Goal: Find specific page/section: Find specific page/section

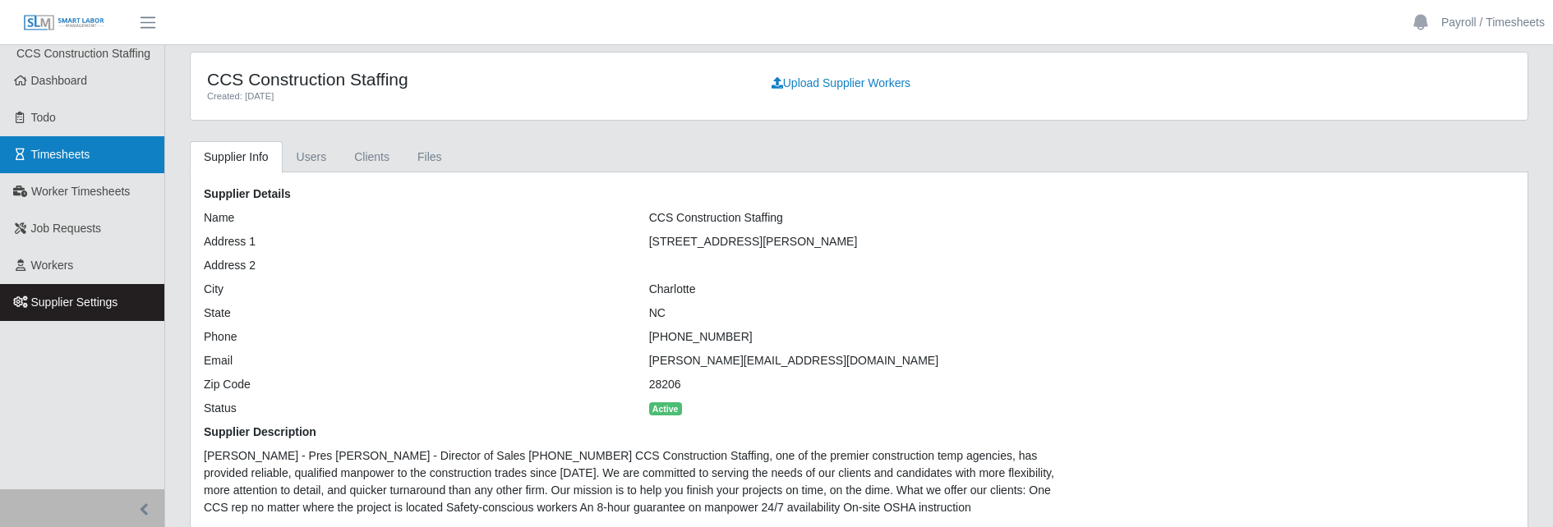
click at [71, 158] on span "Timesheets" at bounding box center [60, 154] width 59 height 13
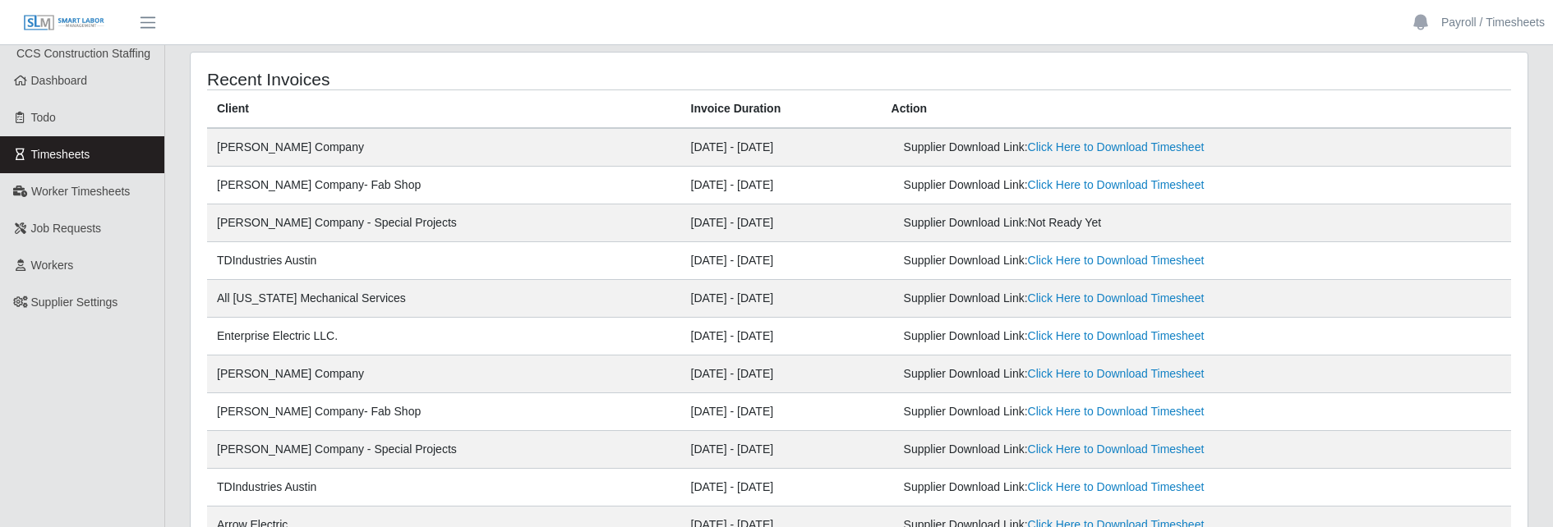
drag, startPoint x: 1127, startPoint y: 228, endPoint x: 841, endPoint y: 230, distance: 285.9
click at [881, 230] on td "Supplier Download Link: Not Ready Yet" at bounding box center [1195, 224] width 629 height 38
click at [780, 238] on td "[DATE] - [DATE]" at bounding box center [781, 224] width 200 height 38
